Goal: Complete application form: Complete application form

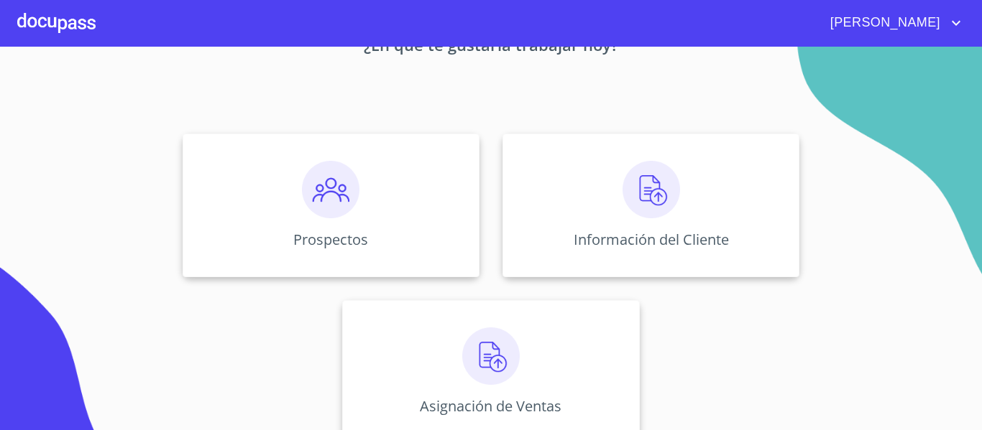
scroll to position [125, 0]
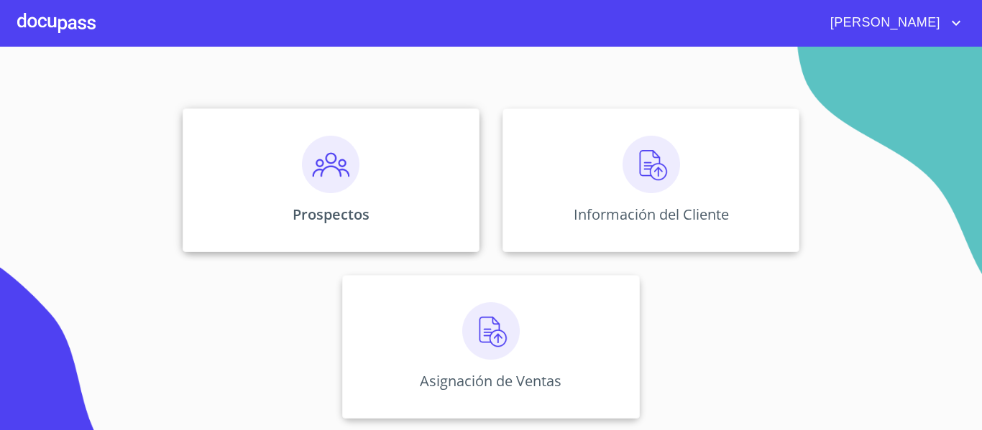
click at [346, 205] on p "Prospectos" at bounding box center [330, 214] width 77 height 19
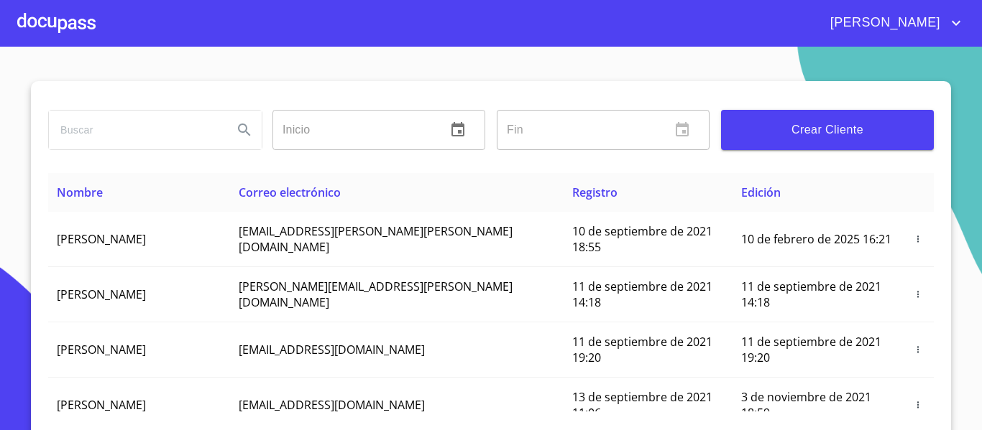
click at [864, 125] on span "Crear Cliente" at bounding box center [827, 130] width 190 height 20
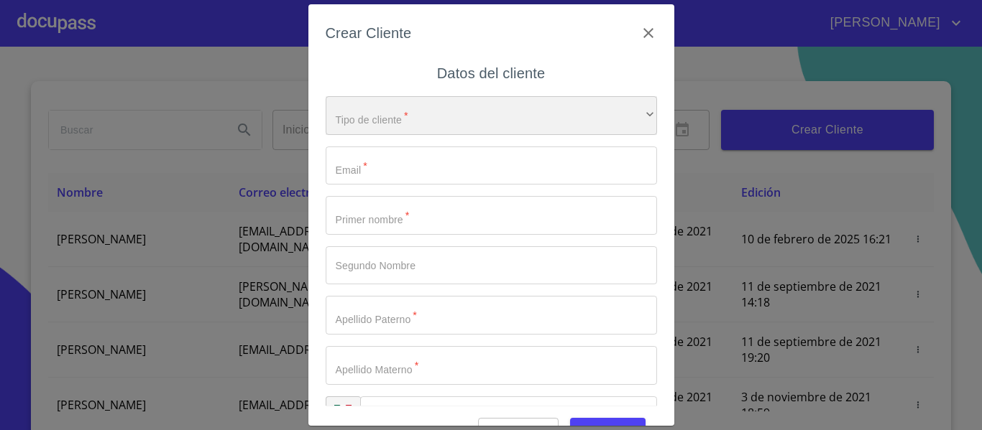
click at [382, 121] on div "​" at bounding box center [491, 115] width 331 height 39
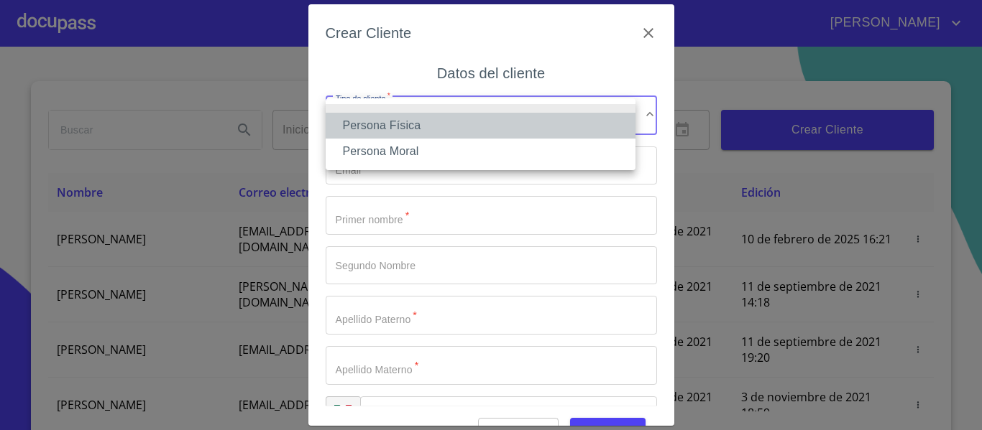
click at [378, 121] on li "Persona Física" at bounding box center [481, 126] width 310 height 26
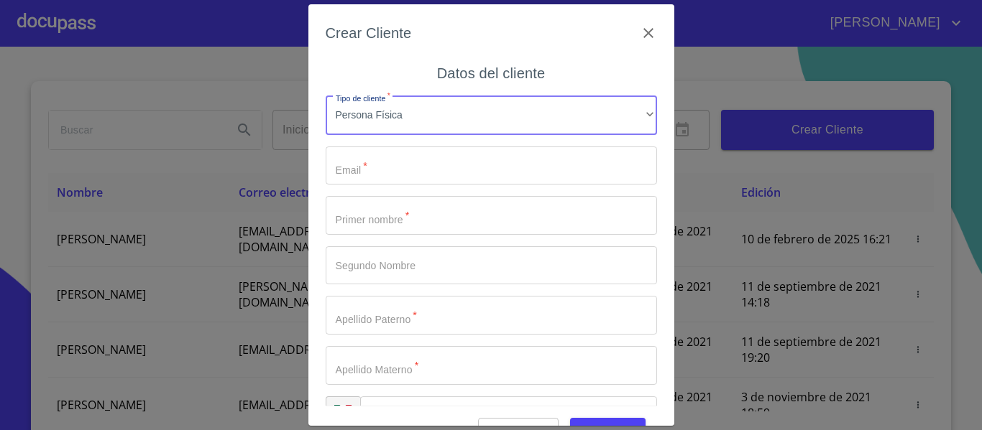
click at [474, 169] on input "Tipo de cliente   *" at bounding box center [491, 166] width 331 height 39
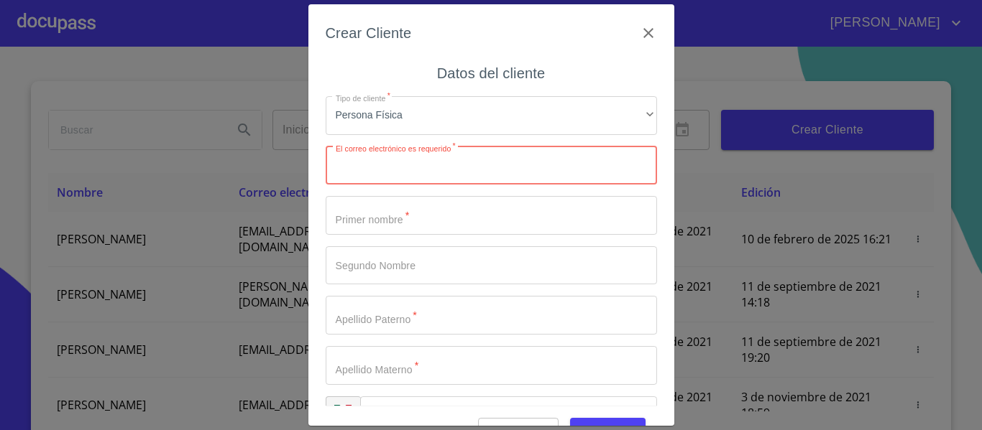
click at [455, 172] on input "Tipo de cliente   *" at bounding box center [491, 166] width 331 height 39
paste input "[PERSON_NAME][EMAIL_ADDRESS][PERSON_NAME][DOMAIN_NAME]"
type input "[PERSON_NAME][EMAIL_ADDRESS][PERSON_NAME][DOMAIN_NAME]"
click at [410, 207] on input "Tipo de cliente   *" at bounding box center [491, 215] width 331 height 39
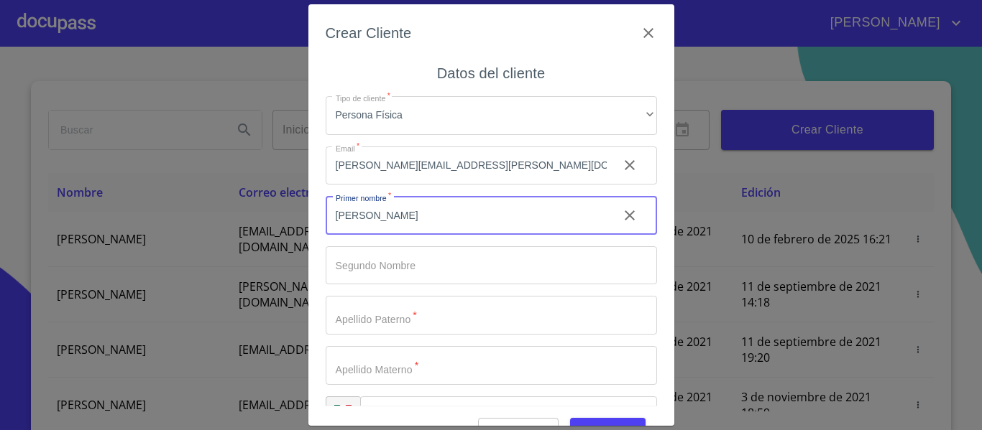
type input "[PERSON_NAME]"
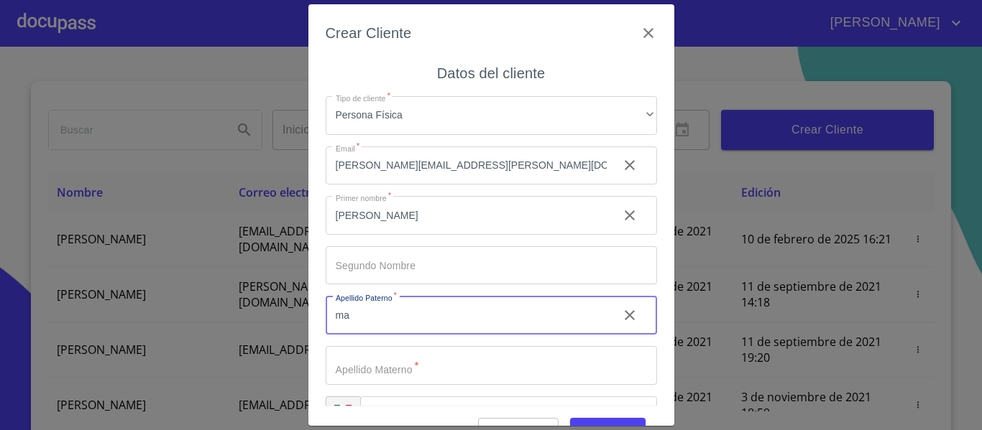
type input "m"
type input "[PERSON_NAME]"
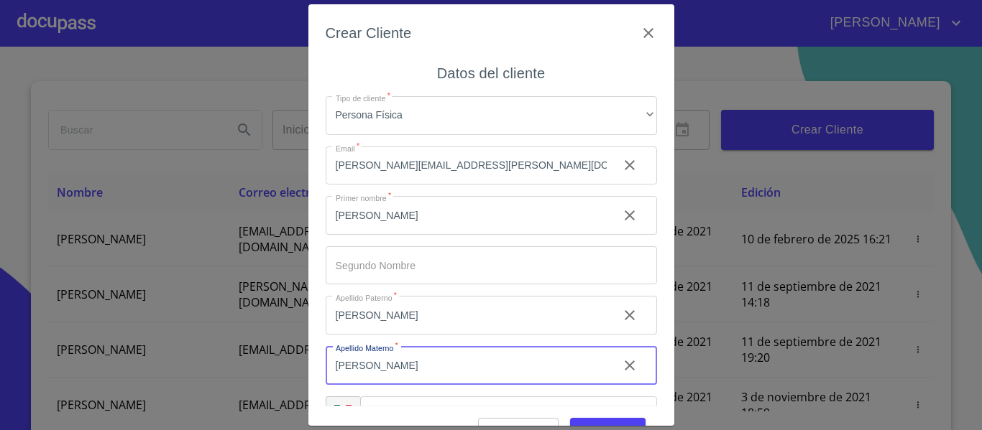
type input "[PERSON_NAME]"
click at [393, 225] on input "[PERSON_NAME]" at bounding box center [466, 215] width 281 height 39
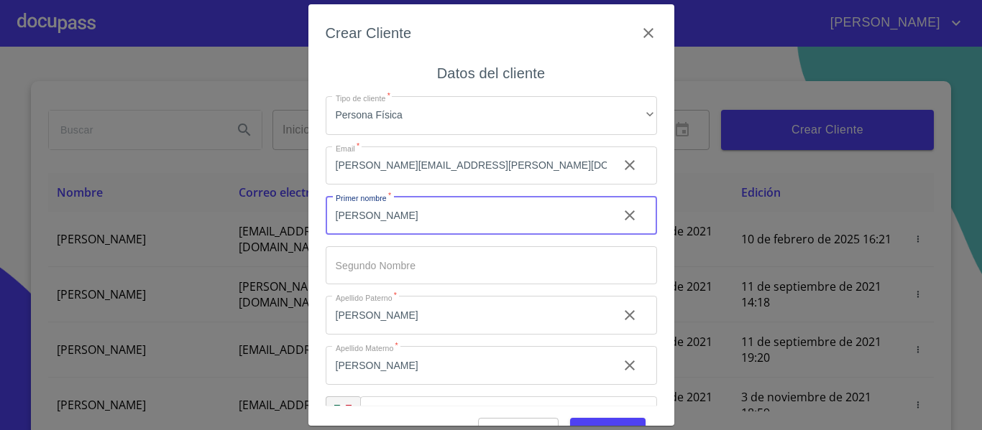
click at [393, 225] on input "[PERSON_NAME]" at bounding box center [466, 215] width 281 height 39
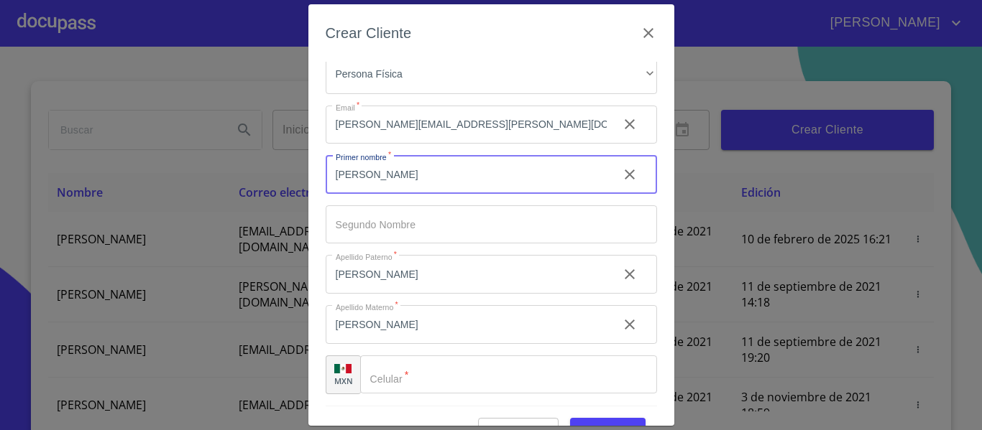
type input "[PERSON_NAME]"
click at [469, 370] on input "Tipo de cliente   *" at bounding box center [508, 375] width 297 height 39
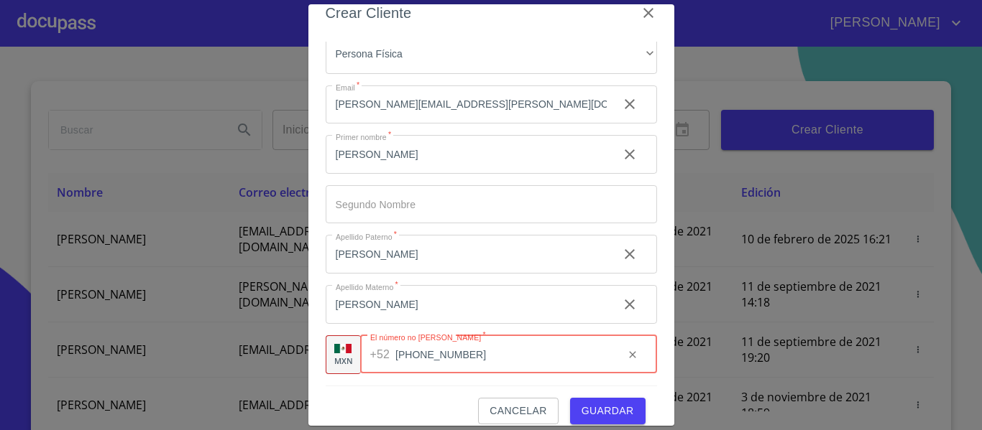
scroll to position [36, 0]
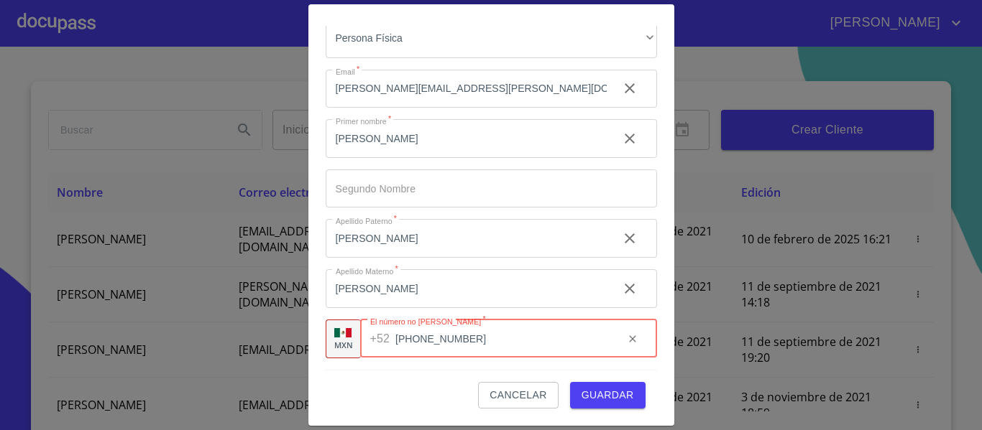
type input "[PHONE_NUMBER]"
click at [621, 390] on span "Guardar" at bounding box center [607, 396] width 52 height 18
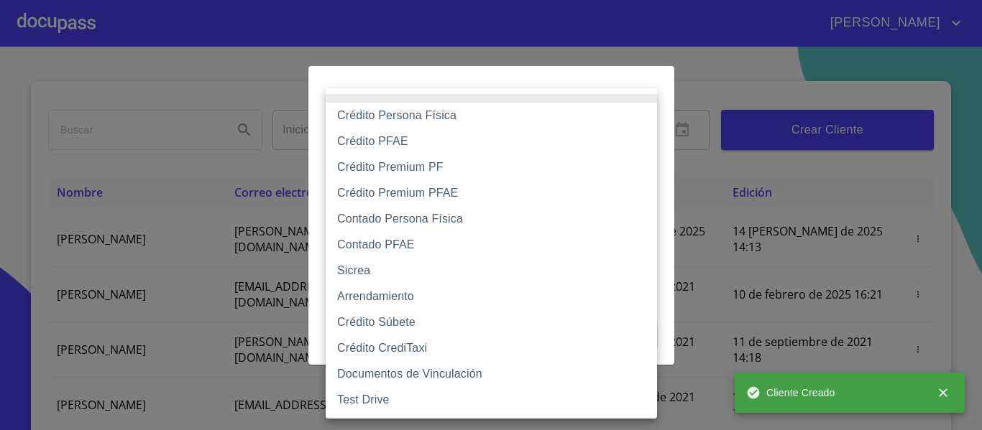
click at [352, 148] on body "[PERSON_NAME] ​ Fin ​ Crear Cliente Nombre Correo electrónico Registro Edición …" at bounding box center [491, 215] width 982 height 430
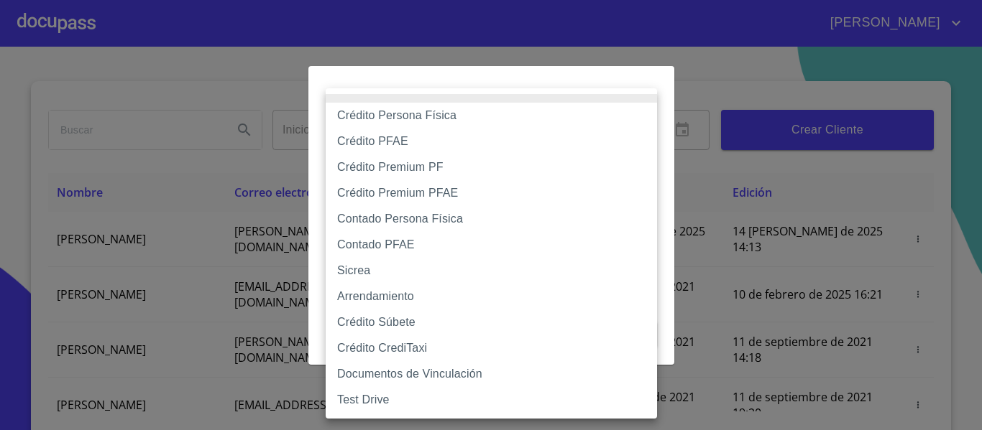
click at [433, 221] on li "Contado Persona Física" at bounding box center [491, 219] width 331 height 26
type input "60bf975b0d9865ccc2471536"
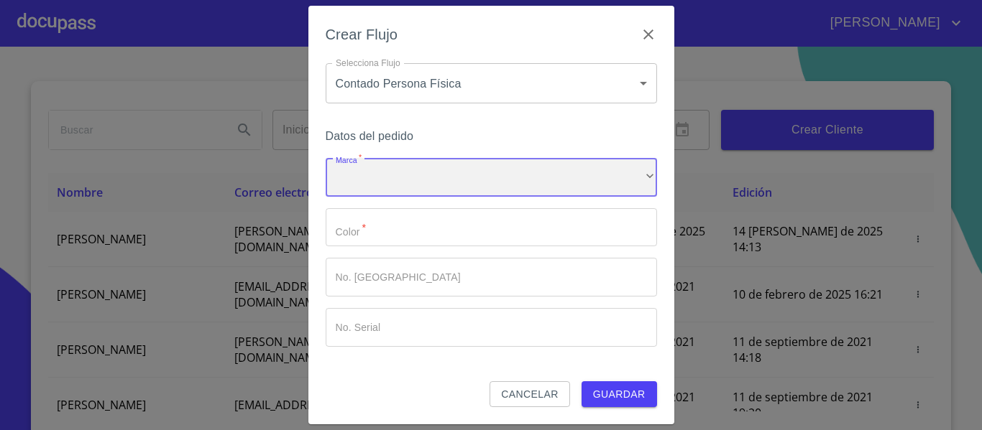
click at [416, 189] on div "​" at bounding box center [491, 177] width 331 height 39
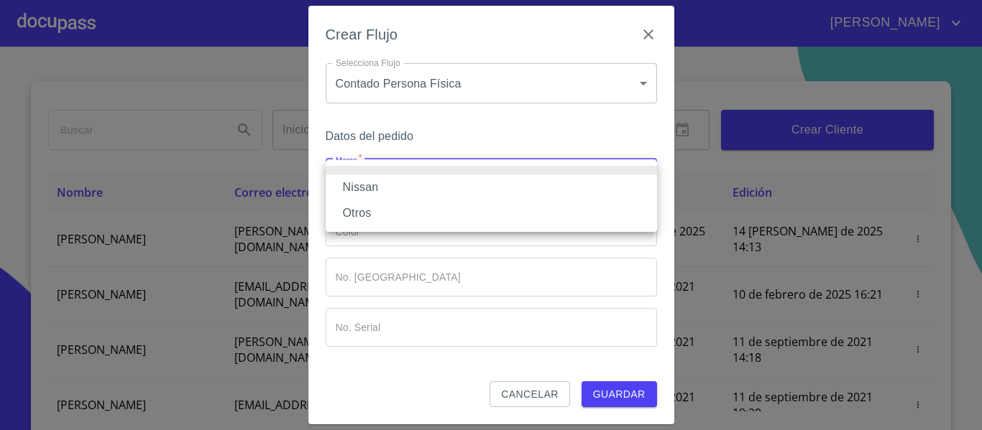
click at [412, 188] on li "Nissan" at bounding box center [491, 188] width 331 height 26
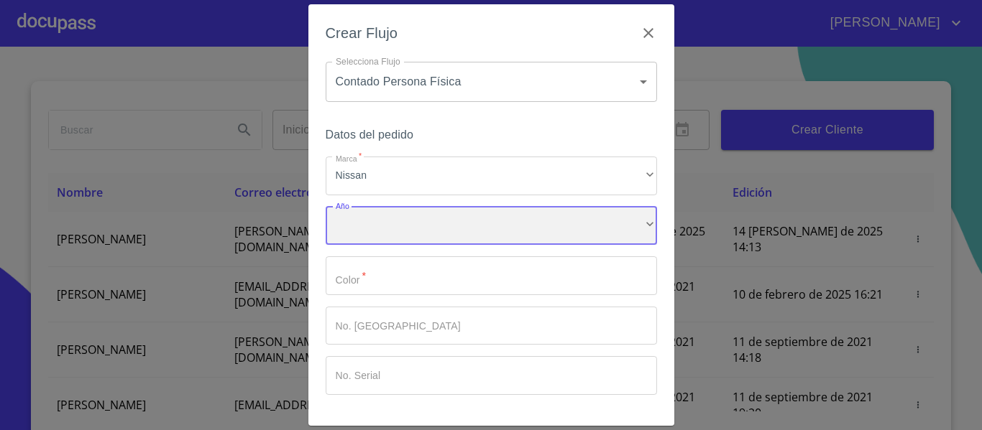
click at [405, 227] on div "​" at bounding box center [491, 226] width 331 height 39
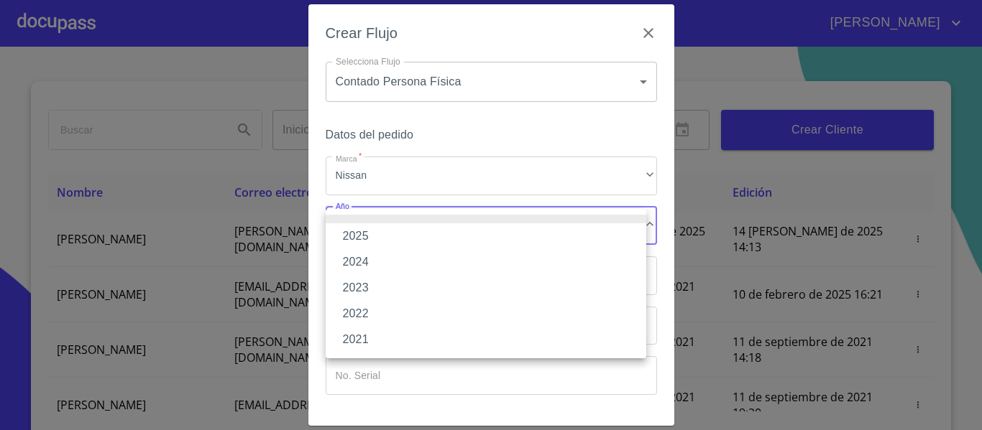
click at [399, 233] on li "2025" at bounding box center [486, 236] width 320 height 26
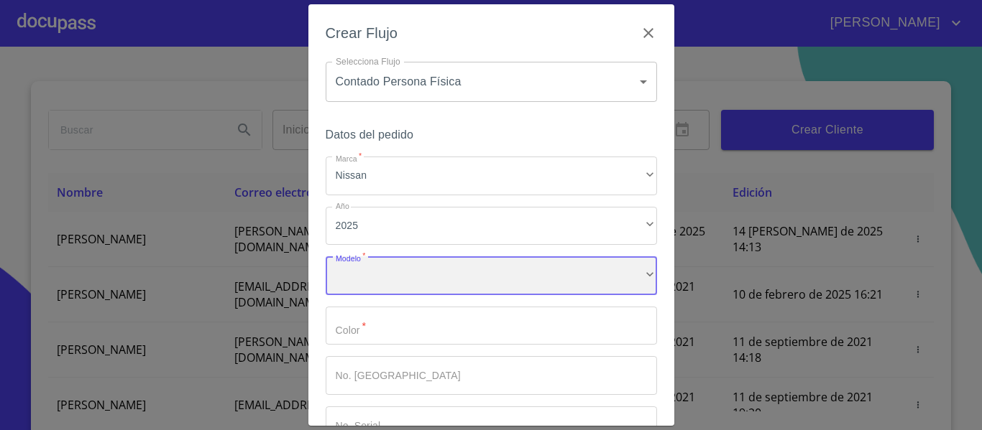
click at [382, 280] on div "​" at bounding box center [491, 276] width 331 height 39
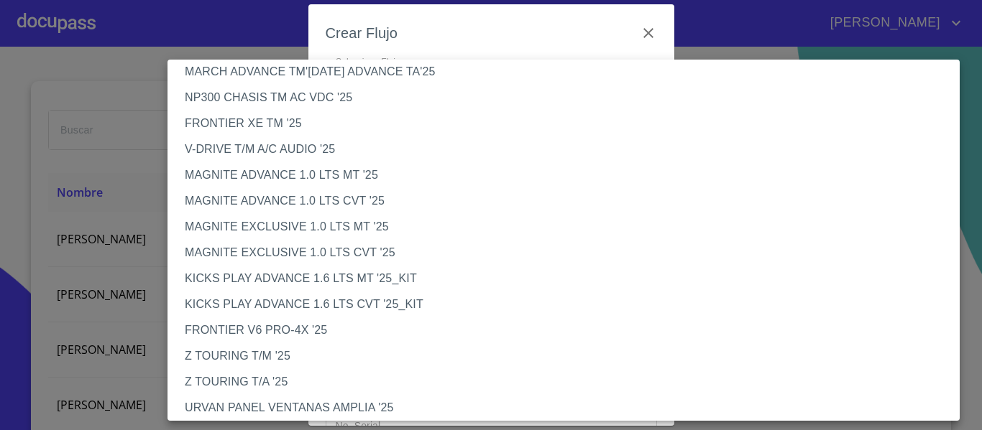
scroll to position [0, 0]
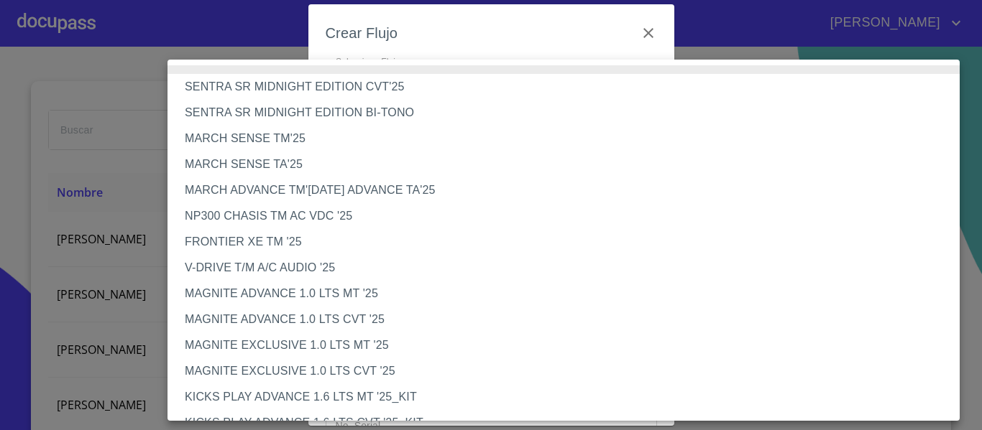
click at [251, 217] on li "NP300 CHASIS TM AC VDC '25" at bounding box center [568, 216] width 803 height 26
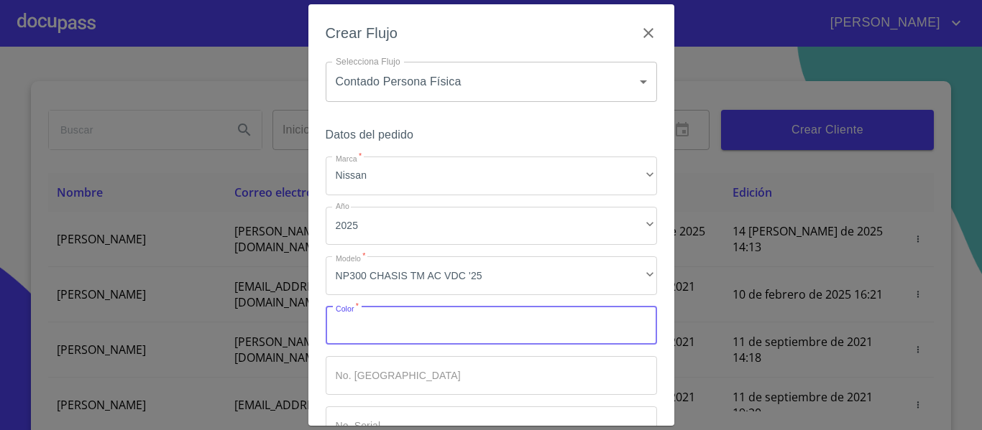
click at [490, 329] on input "Marca   *" at bounding box center [491, 326] width 331 height 39
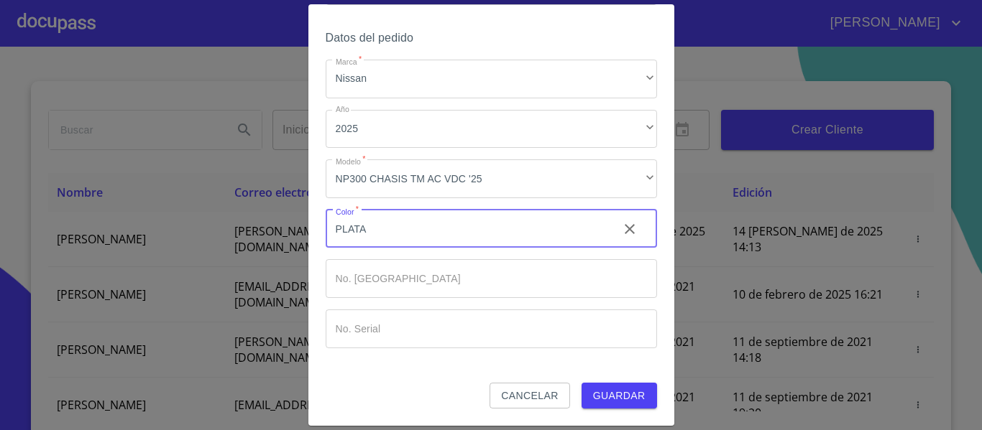
type input "PLATA"
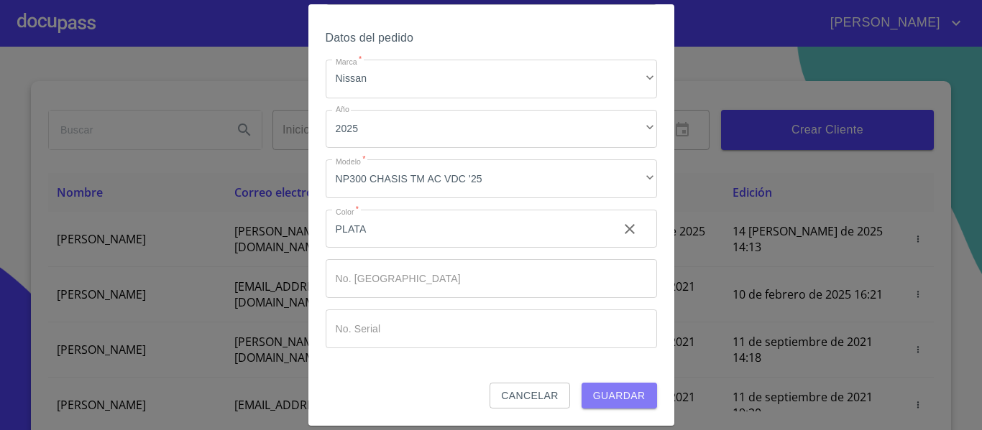
click at [598, 402] on span "Guardar" at bounding box center [619, 396] width 52 height 18
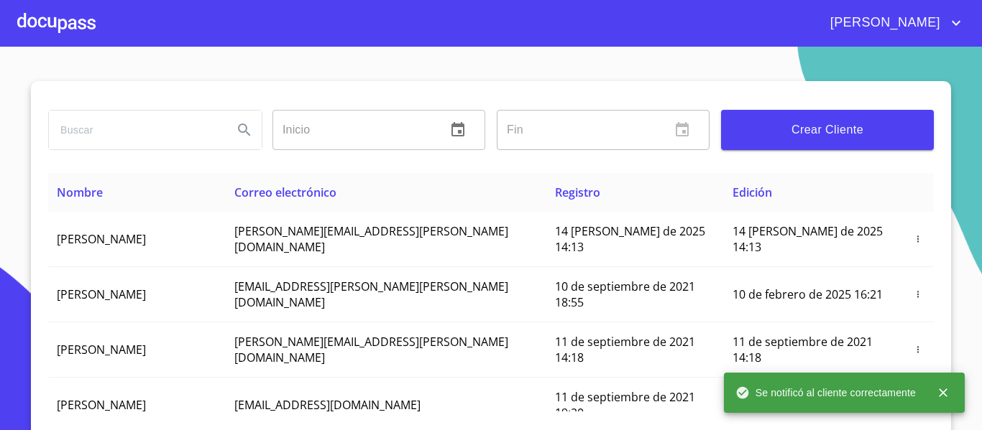
click at [34, 22] on div at bounding box center [56, 23] width 78 height 46
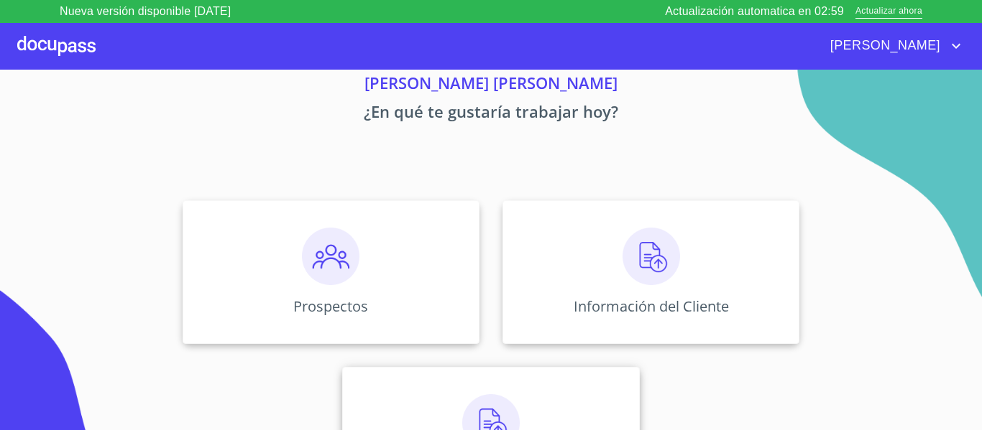
scroll to position [125, 0]
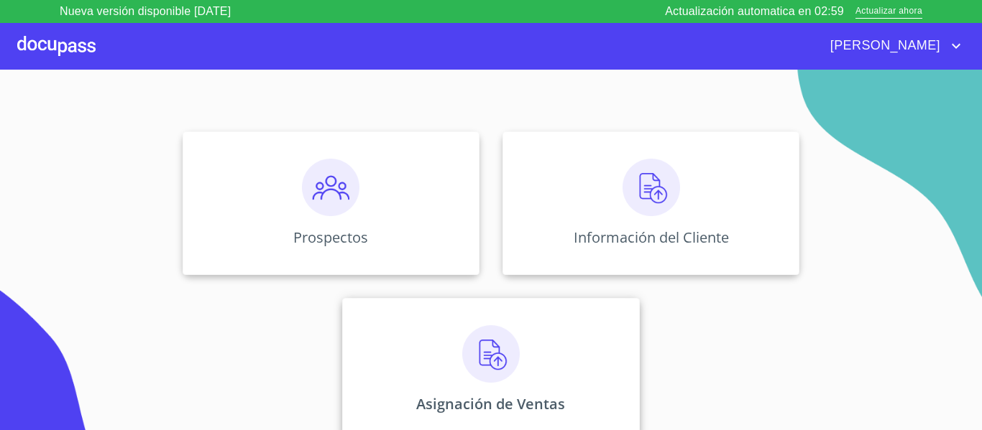
click at [606, 359] on div "Asignación de Ventas" at bounding box center [490, 370] width 297 height 144
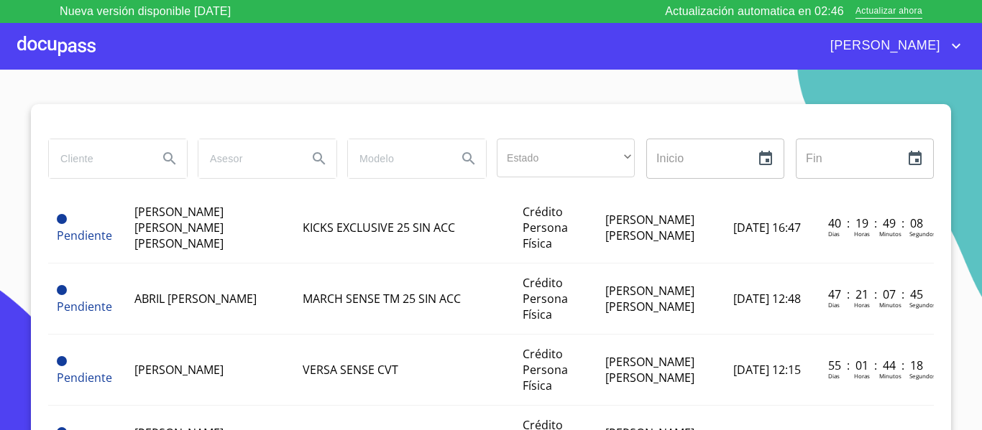
scroll to position [503, 0]
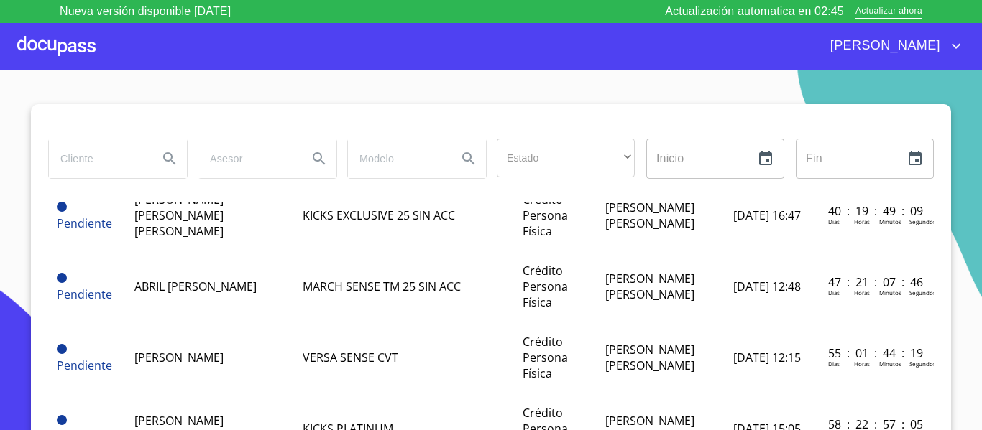
click at [67, 163] on input "search" at bounding box center [98, 158] width 98 height 39
type input "[PERSON_NAME]"
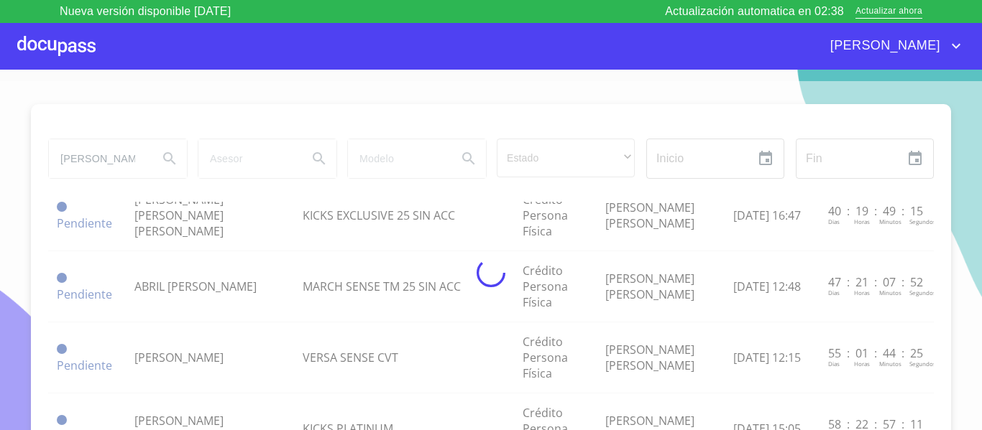
scroll to position [0, 0]
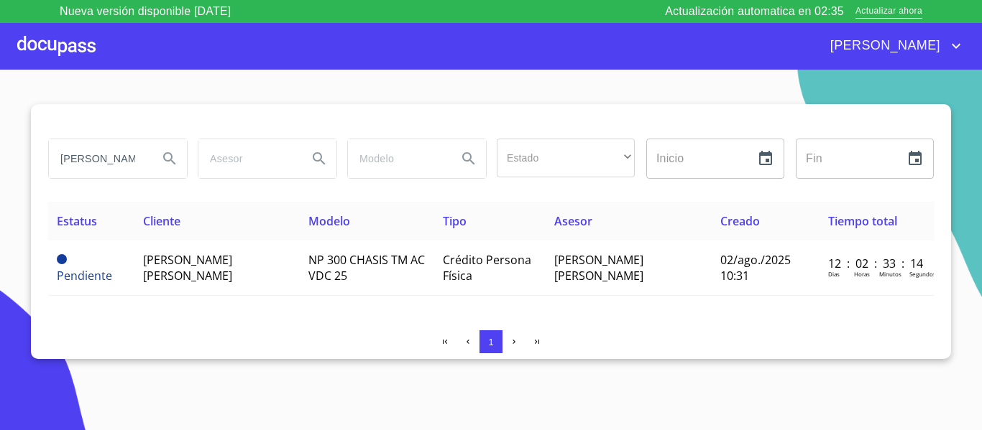
click at [119, 157] on input "[PERSON_NAME]" at bounding box center [98, 158] width 98 height 39
type input "[PERSON_NAME]"
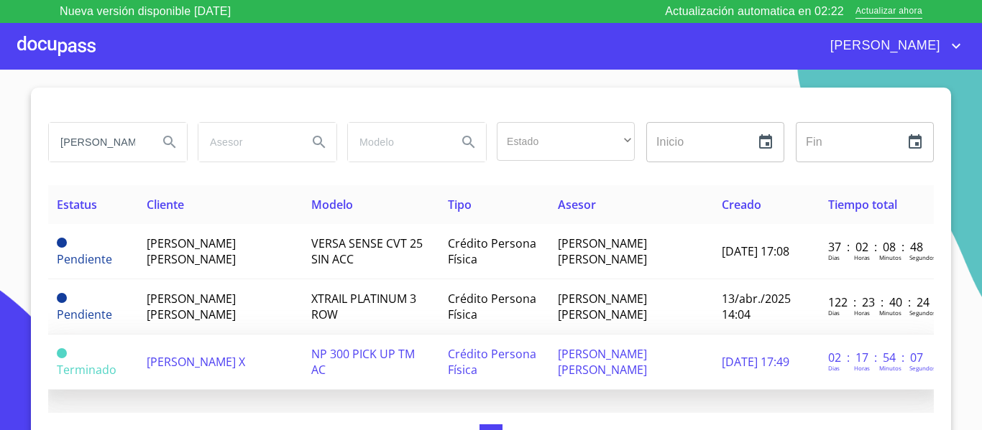
scroll to position [27, 0]
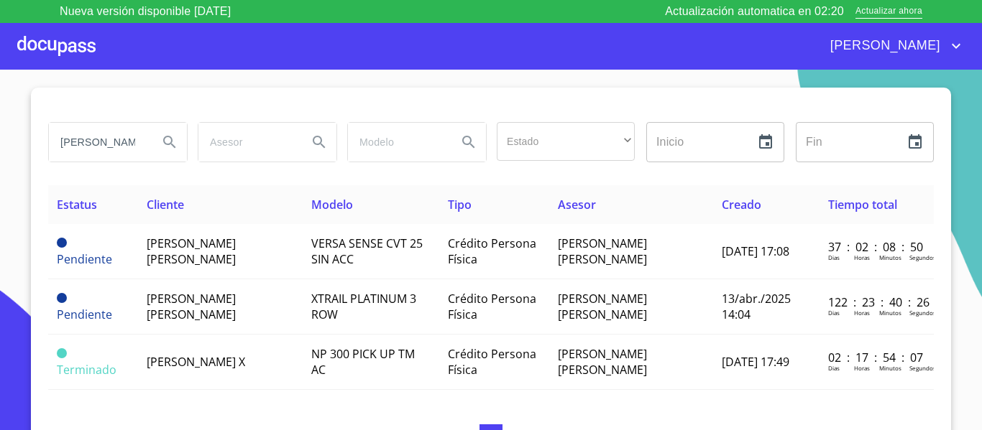
click at [58, 38] on div at bounding box center [56, 46] width 78 height 46
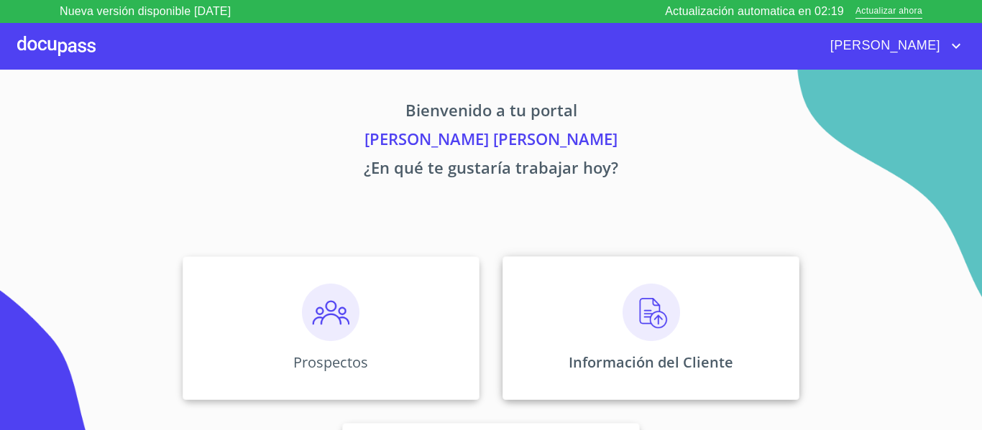
click at [760, 303] on div "Información del Cliente" at bounding box center [650, 329] width 297 height 144
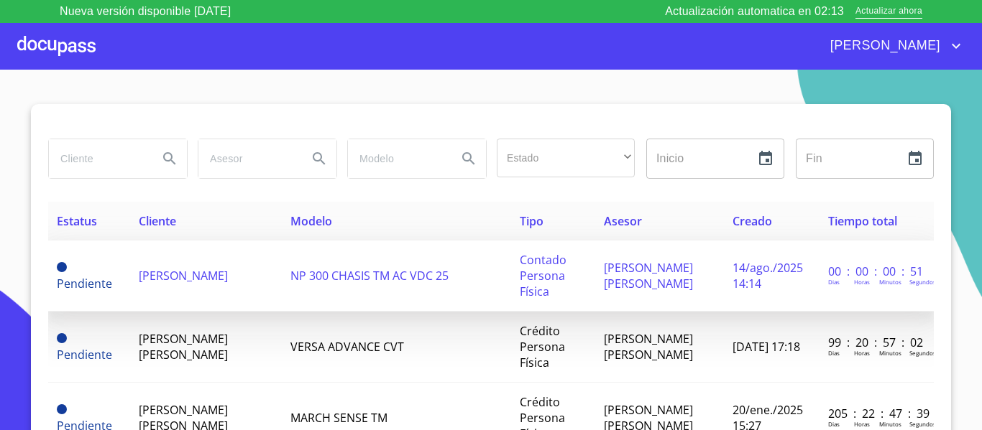
click at [195, 297] on td "[PERSON_NAME]" at bounding box center [206, 276] width 152 height 71
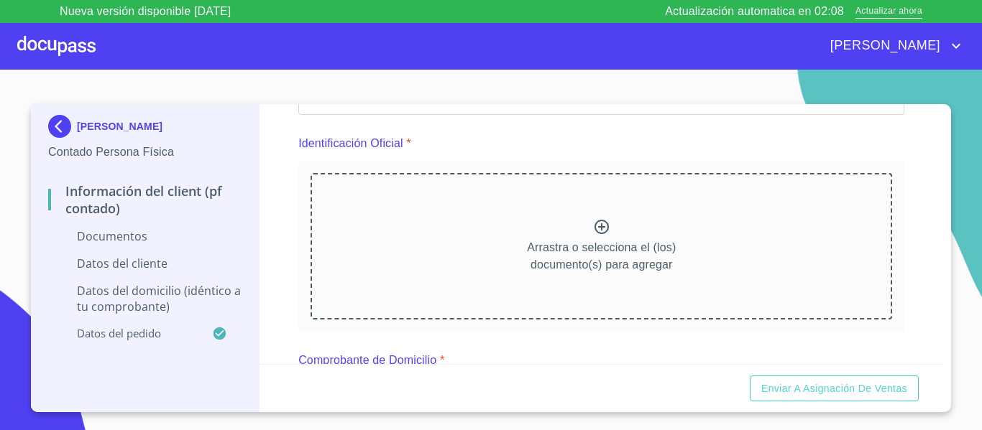
scroll to position [144, 0]
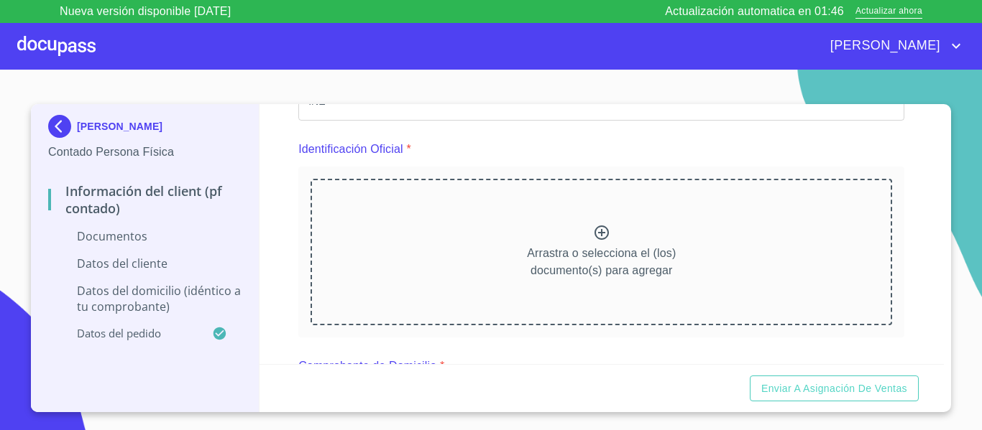
click at [597, 236] on icon at bounding box center [601, 232] width 17 height 17
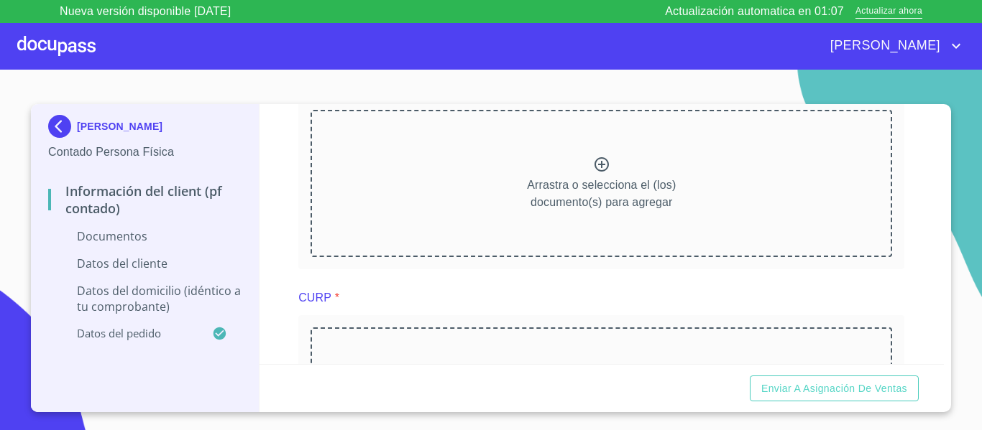
scroll to position [431, 0]
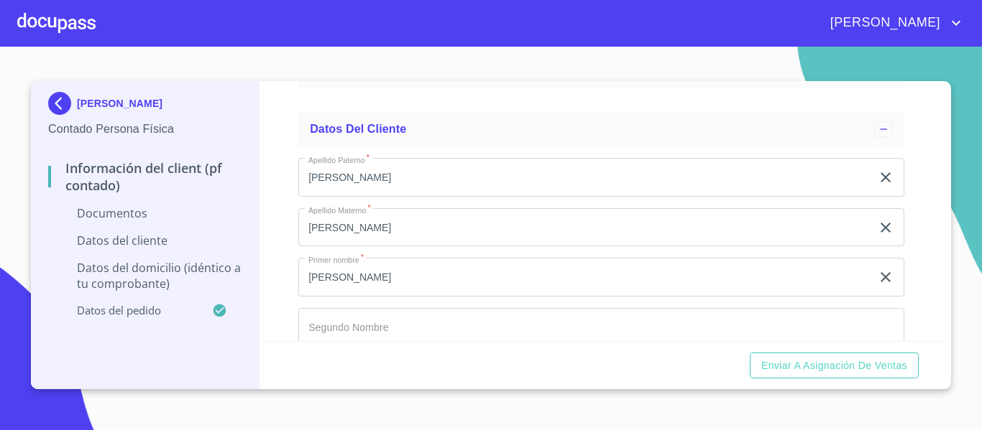
scroll to position [1006, 0]
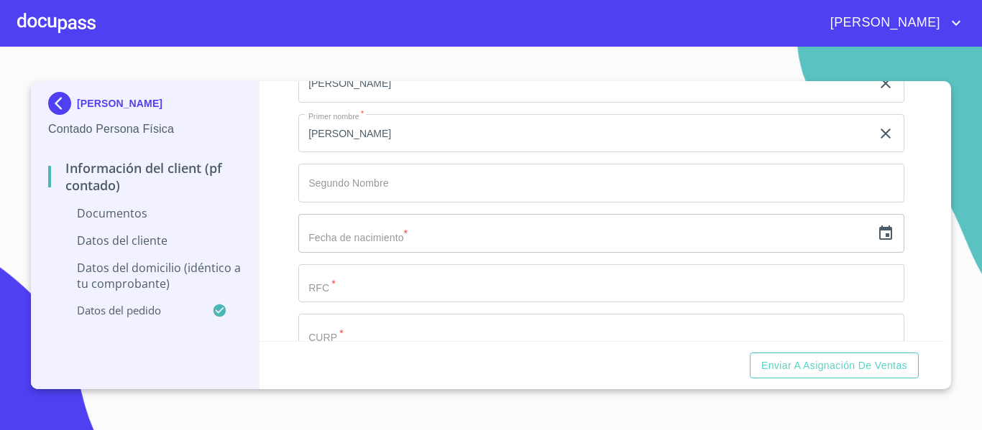
scroll to position [1581, 0]
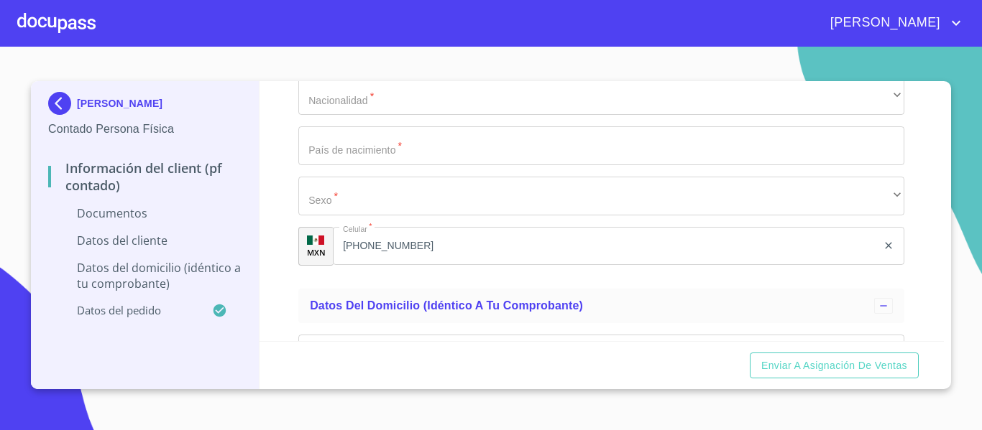
scroll to position [2371, 0]
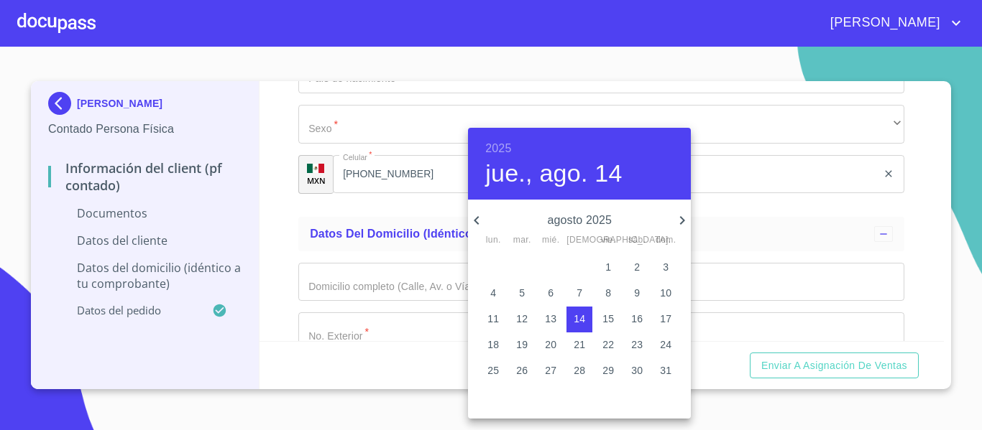
click at [495, 144] on h6 "2025" at bounding box center [498, 149] width 26 height 20
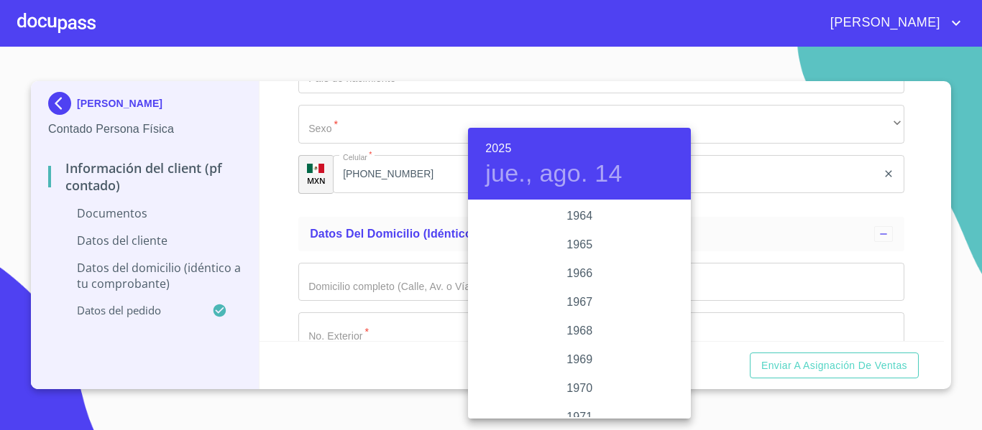
scroll to position [1135, 0]
click at [578, 236] on div "1965" at bounding box center [579, 230] width 223 height 29
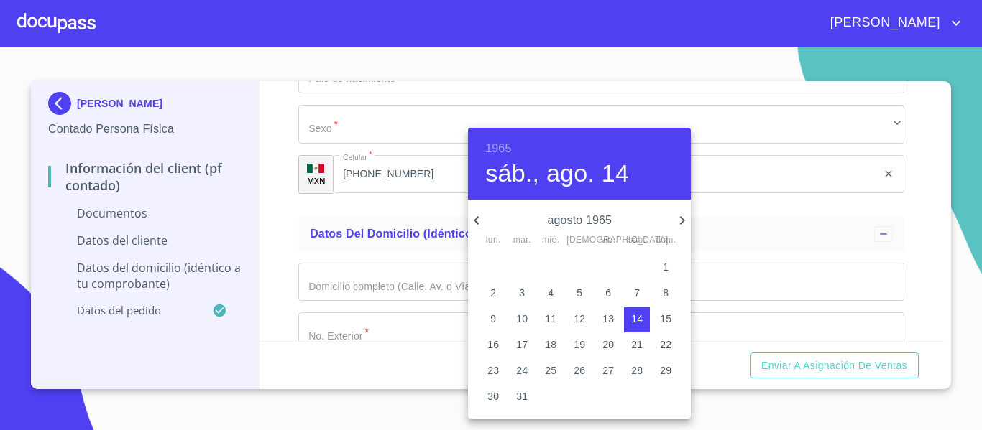
click at [472, 222] on icon "button" at bounding box center [476, 220] width 17 height 17
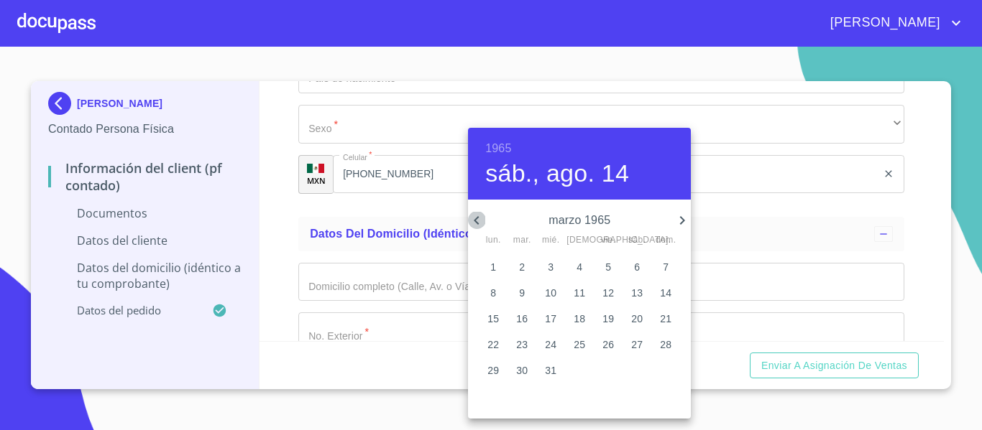
click at [472, 222] on icon "button" at bounding box center [476, 220] width 17 height 17
click at [680, 217] on icon "button" at bounding box center [682, 220] width 5 height 9
click at [489, 145] on h6 "1965" at bounding box center [498, 149] width 26 height 20
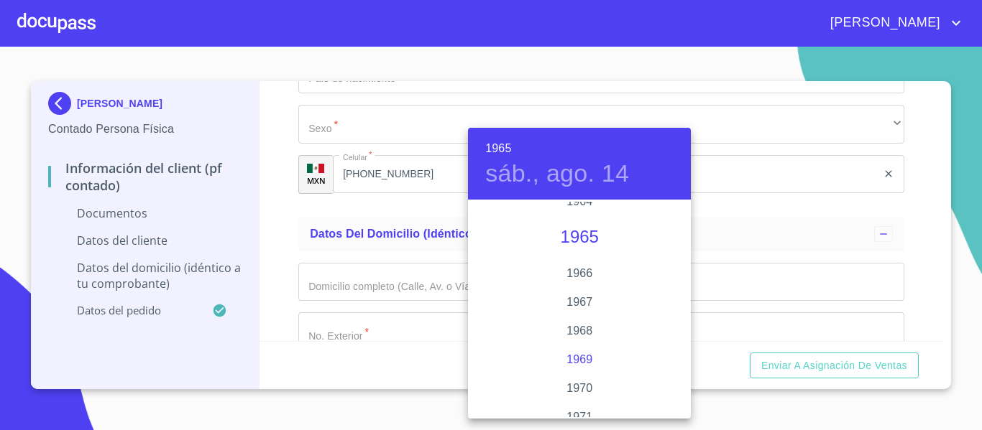
click at [584, 356] on div "1969" at bounding box center [579, 360] width 223 height 29
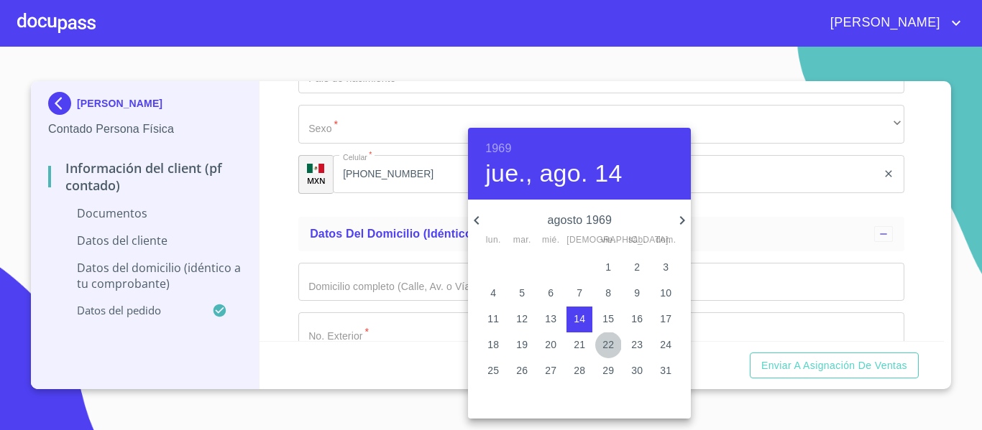
click at [614, 350] on p "22" at bounding box center [607, 345] width 11 height 14
type input "22 de ago. de 1969"
click at [286, 250] on div at bounding box center [491, 215] width 982 height 430
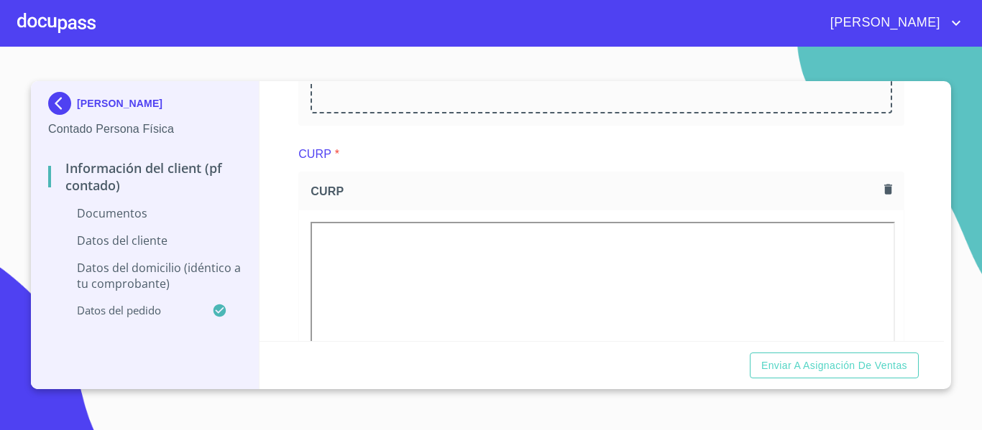
scroll to position [503, 0]
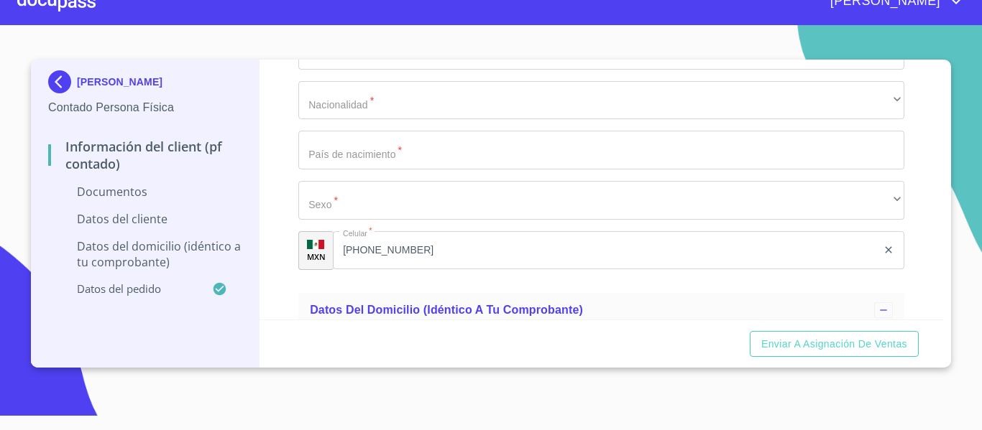
scroll to position [2432, 0]
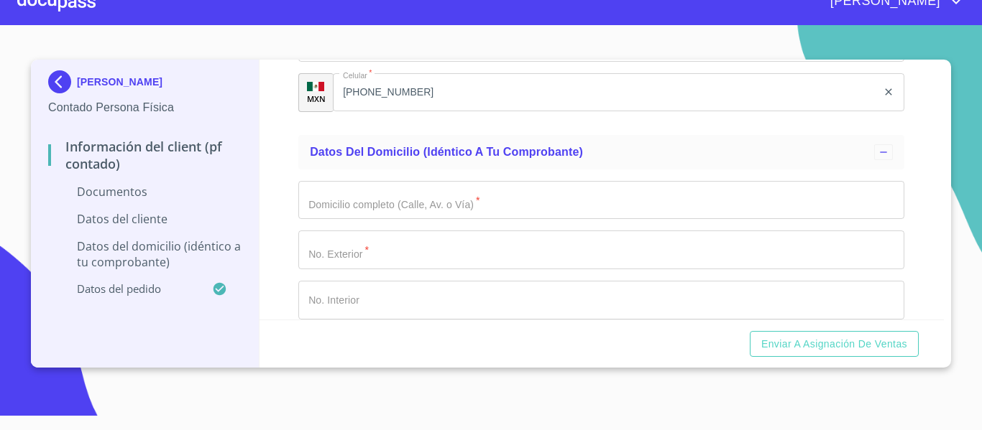
paste input "MAYE690222QA0"
type input "MAYE690222QA0"
paste input "MAYE690222MJCRRL07"
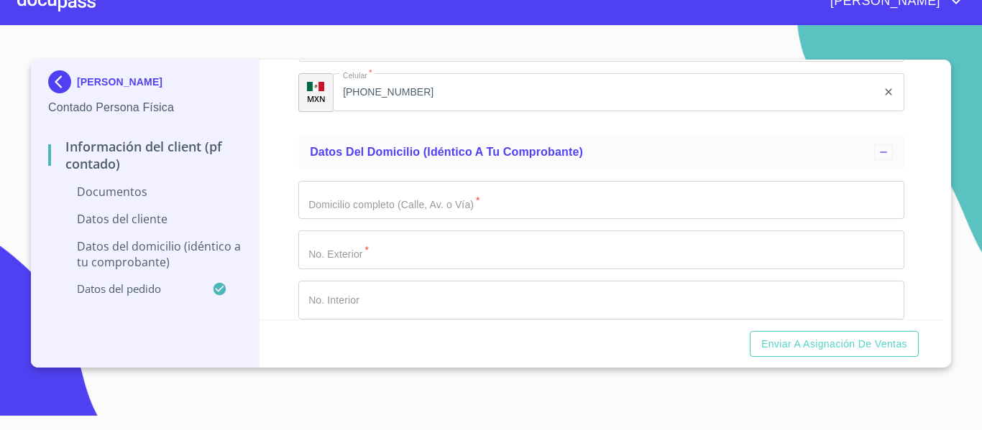
type input "MAYE690222MJCRRL07"
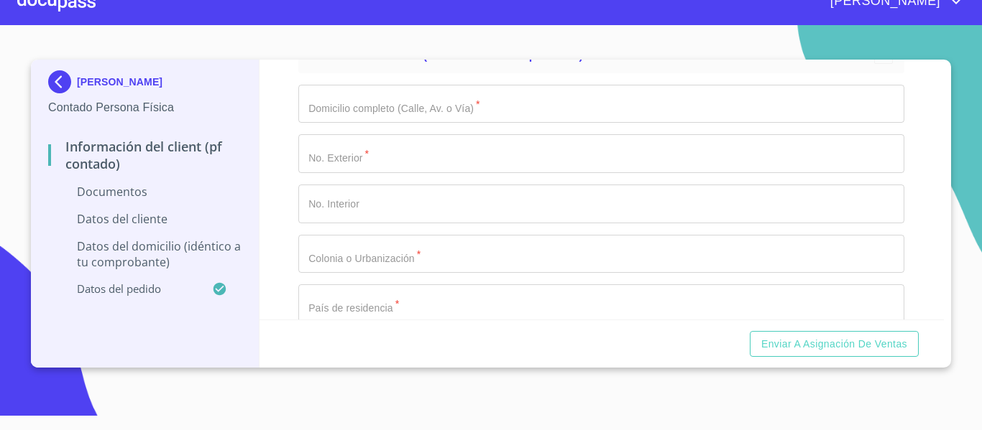
scroll to position [2503, 0]
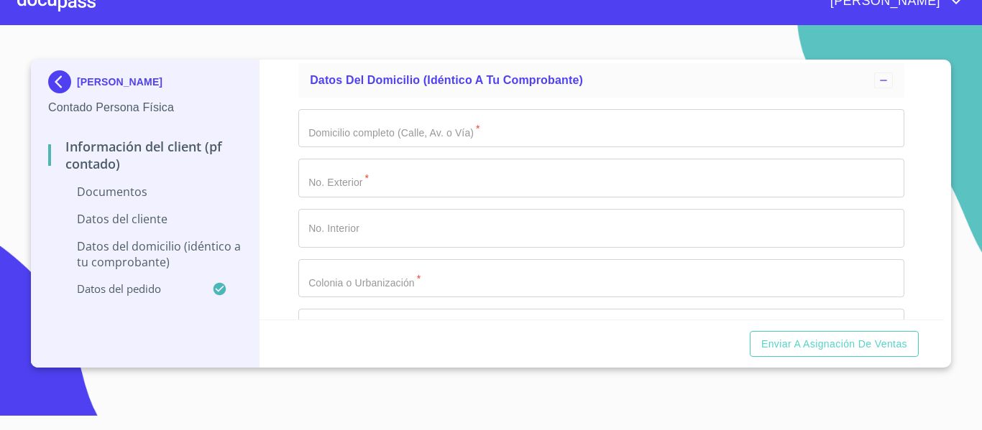
type input "1900863692"
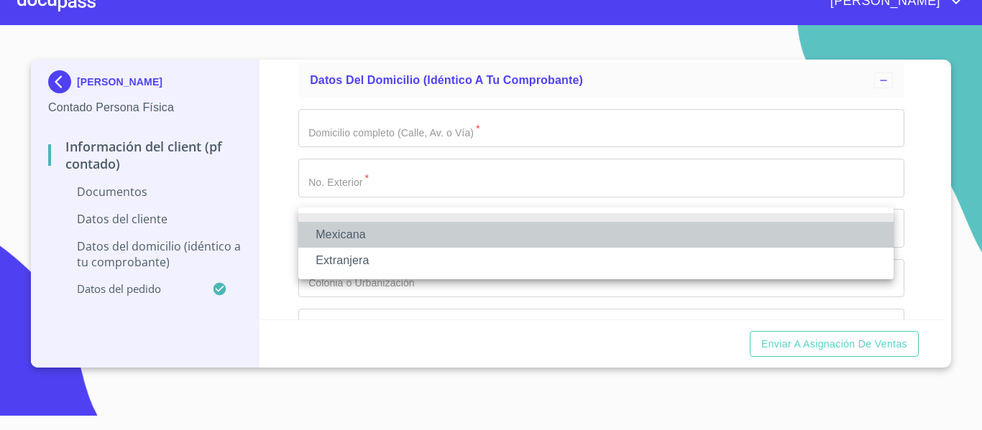
click at [385, 242] on li "Mexicana" at bounding box center [595, 235] width 595 height 26
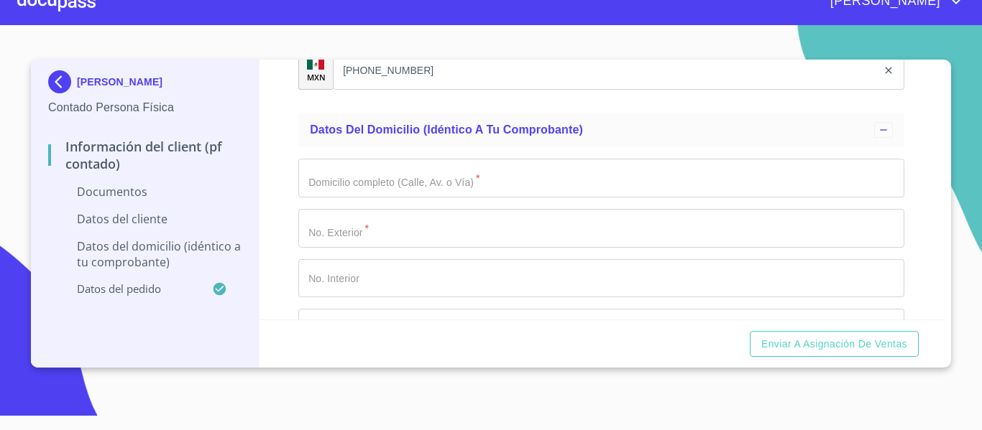
type input "mexico"
click at [266, 295] on div "Información del Client (PF contado) Documentos Documento de identificación.   *…" at bounding box center [601, 190] width 685 height 260
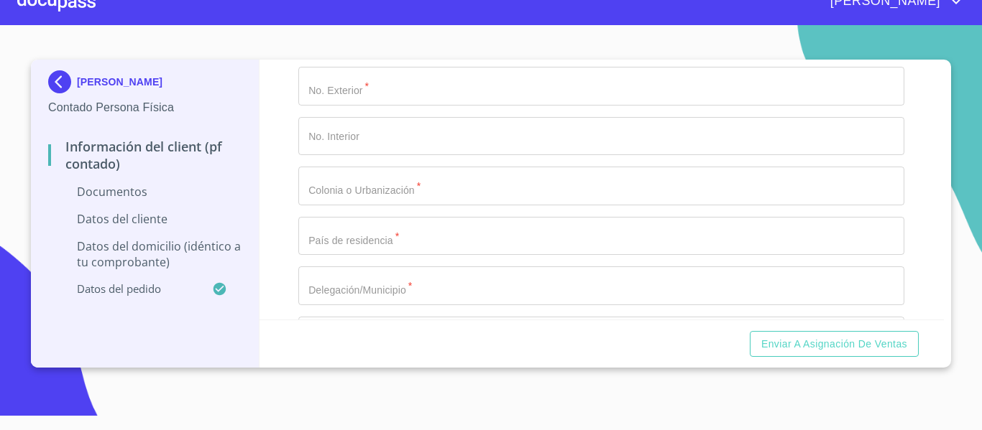
scroll to position [2647, 0]
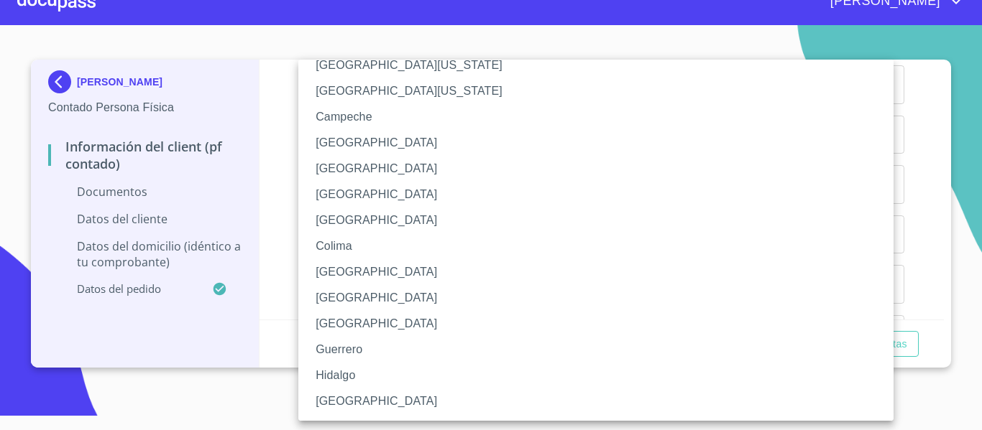
scroll to position [72, 0]
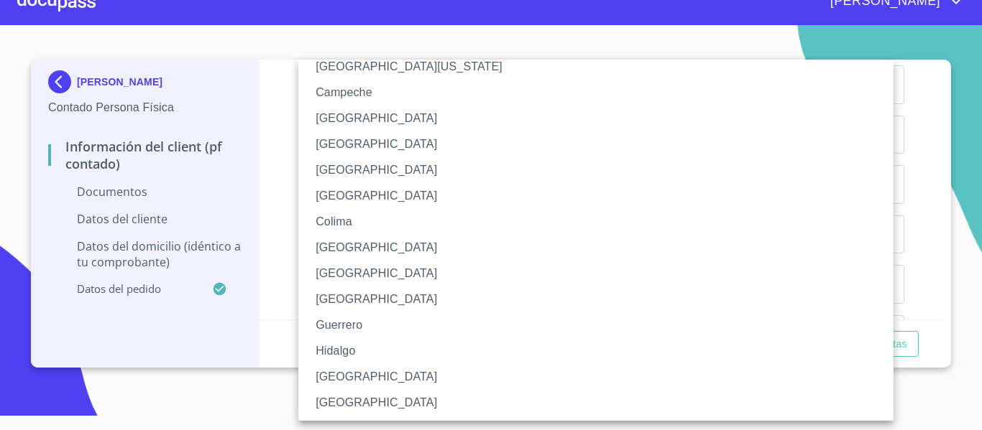
click at [353, 381] on li "Jalisco" at bounding box center [601, 377] width 606 height 26
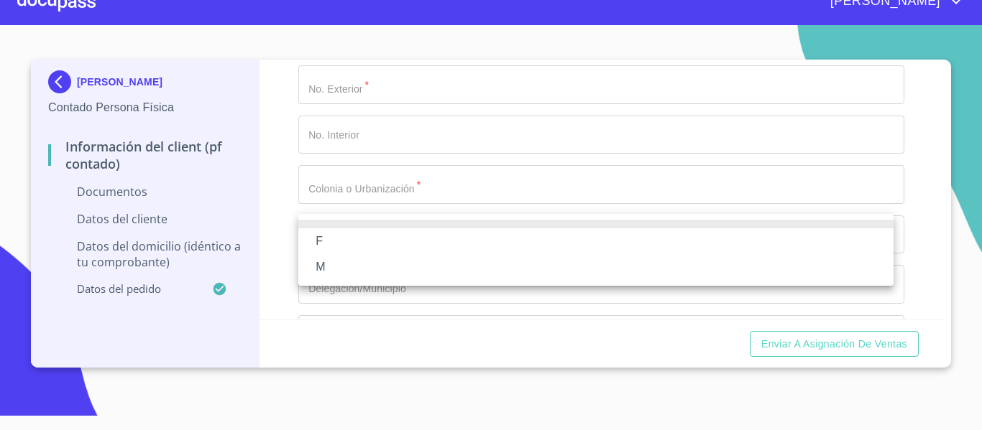
click at [341, 246] on li "F" at bounding box center [595, 241] width 595 height 26
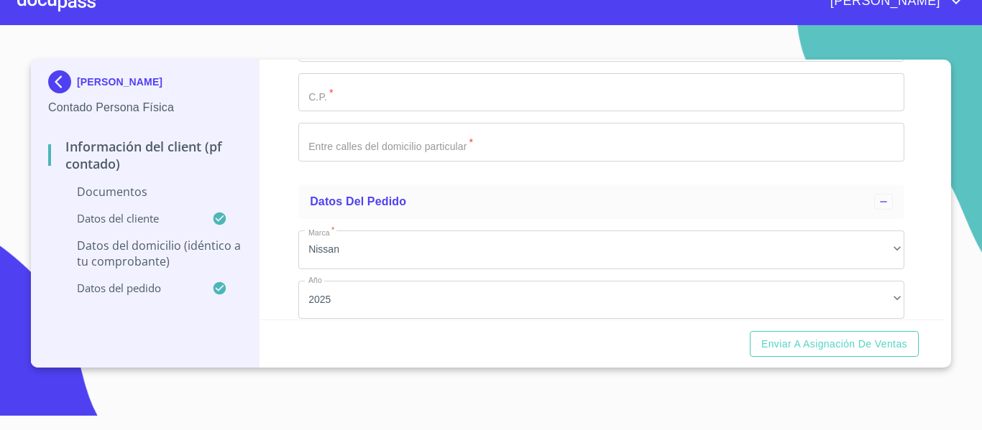
scroll to position [2935, 0]
type input "c"
type input "CABOS"
type input "S/N"
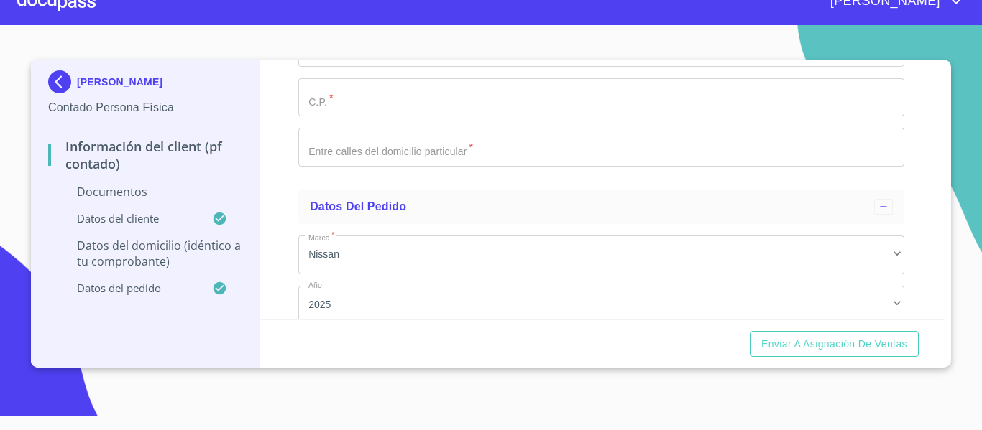
type input "LOS CABOS"
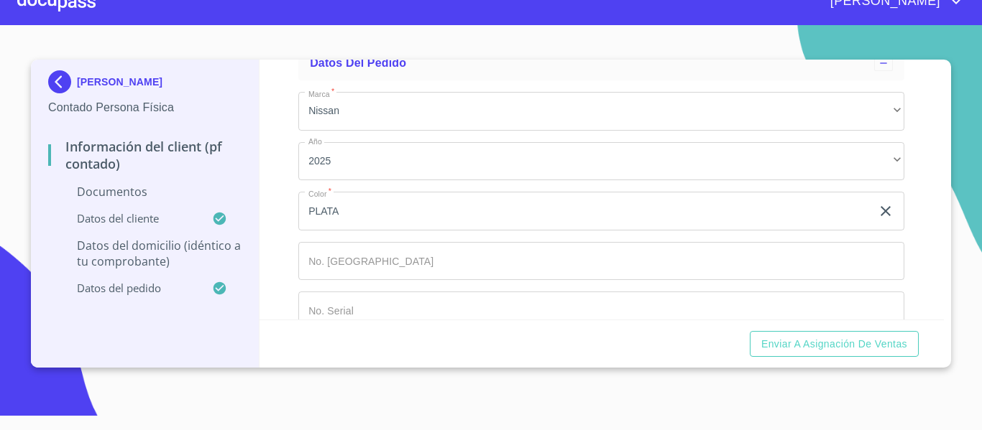
scroll to position [3080, 0]
type input "MEXICO"
type input "TALPA DE ALLENDE"
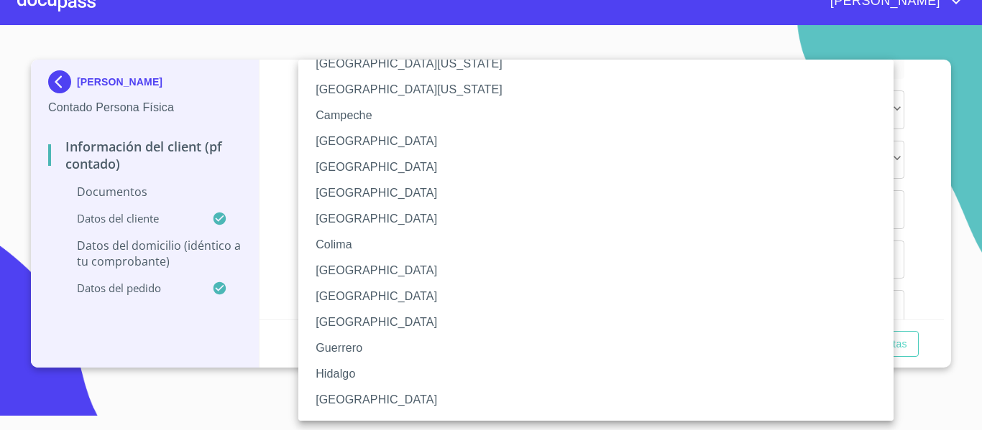
scroll to position [72, 0]
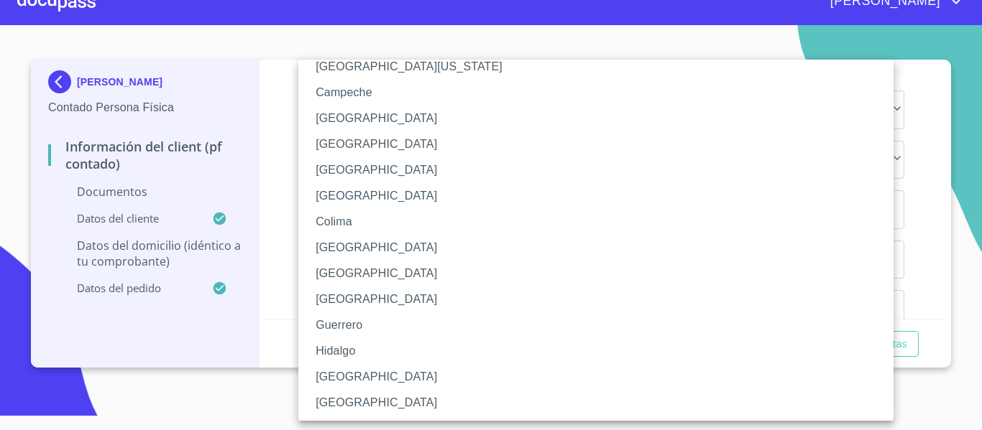
click at [341, 369] on li "Jalisco" at bounding box center [601, 377] width 606 height 26
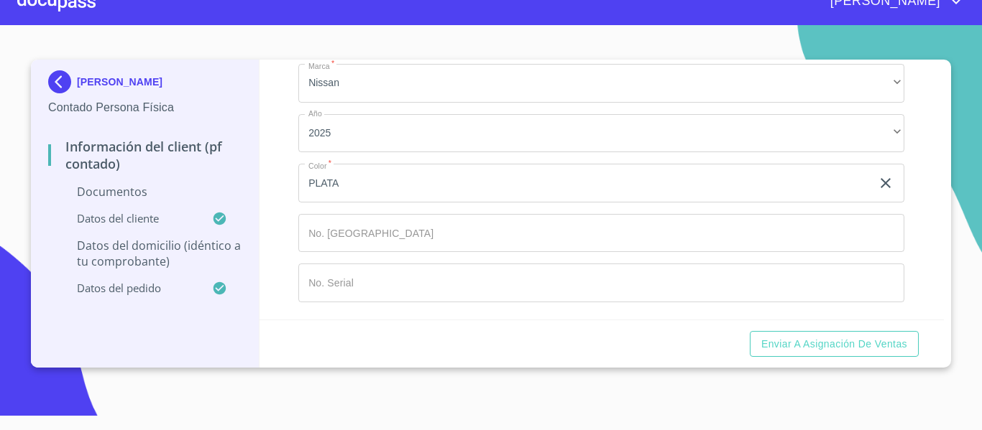
scroll to position [3223, 0]
type input "48211"
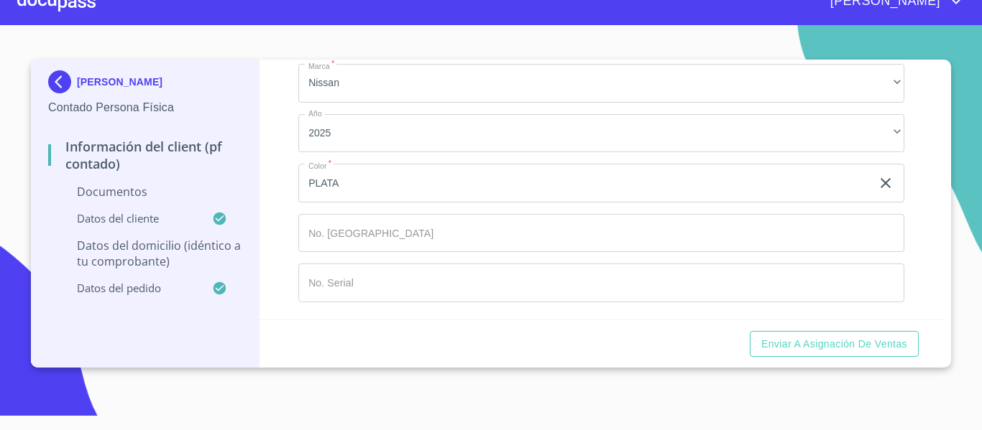
scroll to position [3461, 0]
type input "SI CORDENADAS"
click at [810, 346] on span "Enviar a Asignación de Ventas" at bounding box center [834, 345] width 146 height 18
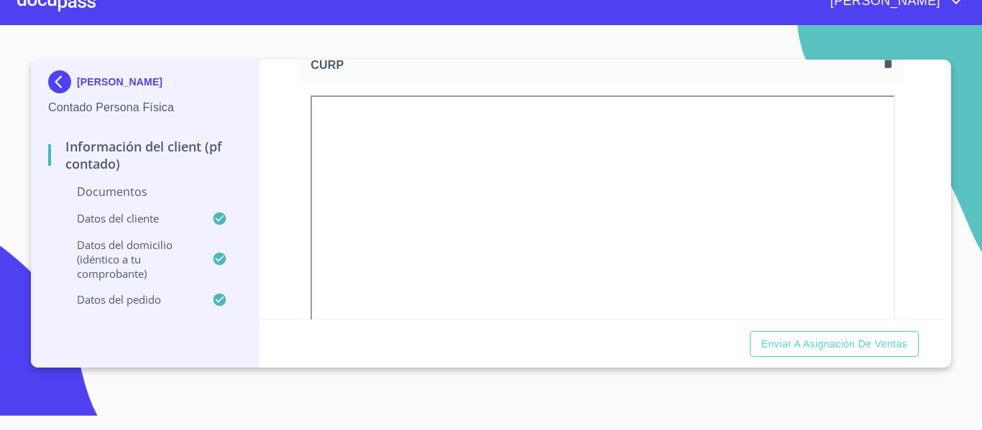
scroll to position [719, 0]
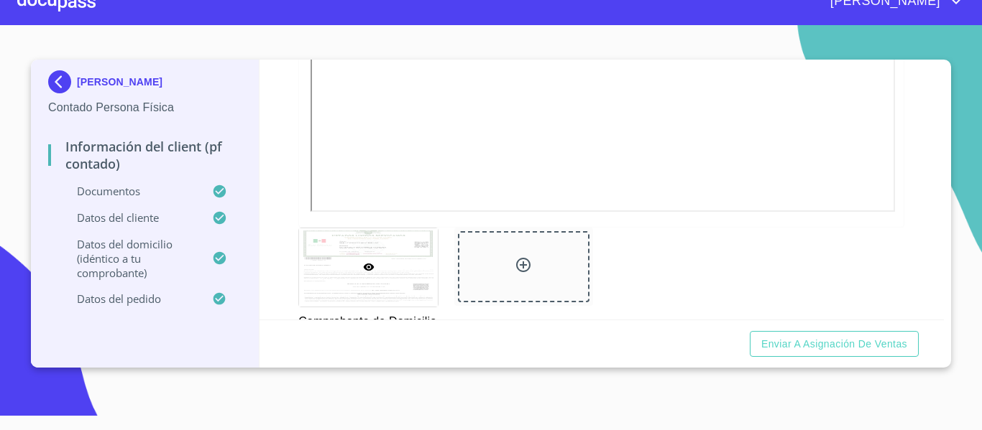
click at [874, 343] on span "Enviar a Asignación de Ventas" at bounding box center [834, 345] width 146 height 18
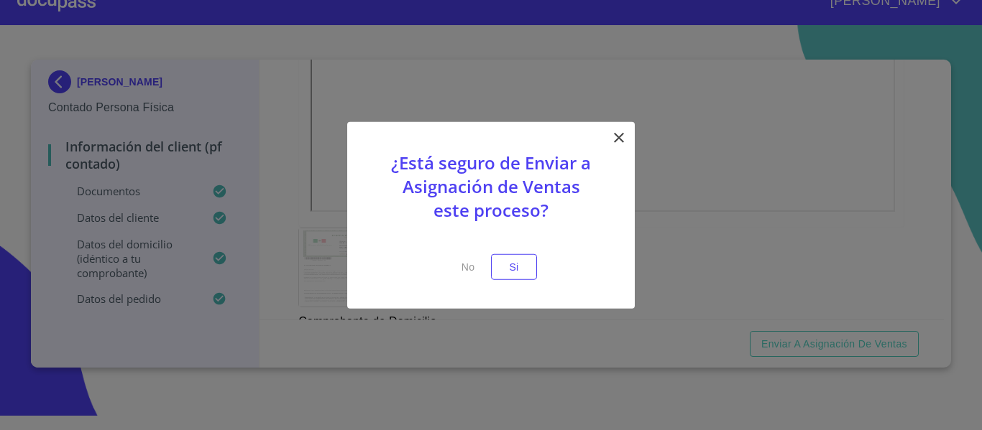
click at [540, 270] on div "¿Está seguro de Enviar a Asignación de Ventas este proceso? No Si" at bounding box center [490, 215] width 287 height 188
click at [525, 267] on button "Si" at bounding box center [514, 267] width 46 height 27
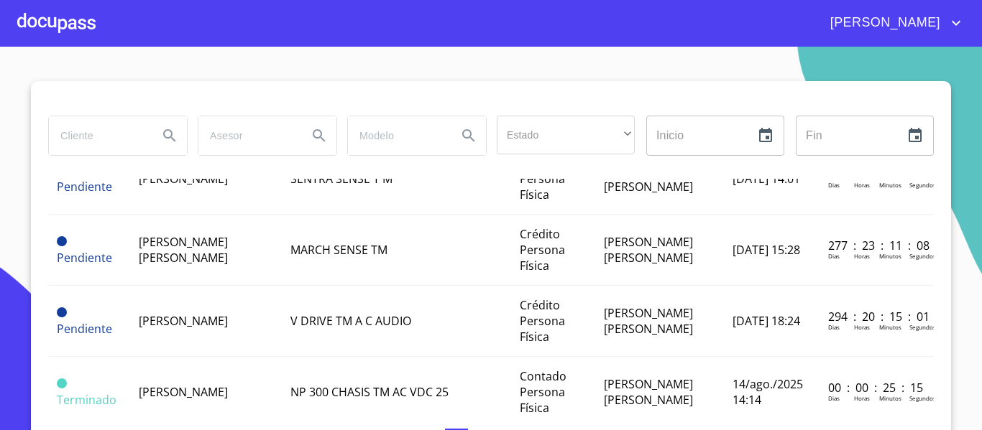
scroll to position [359, 0]
